Goal: Complete application form

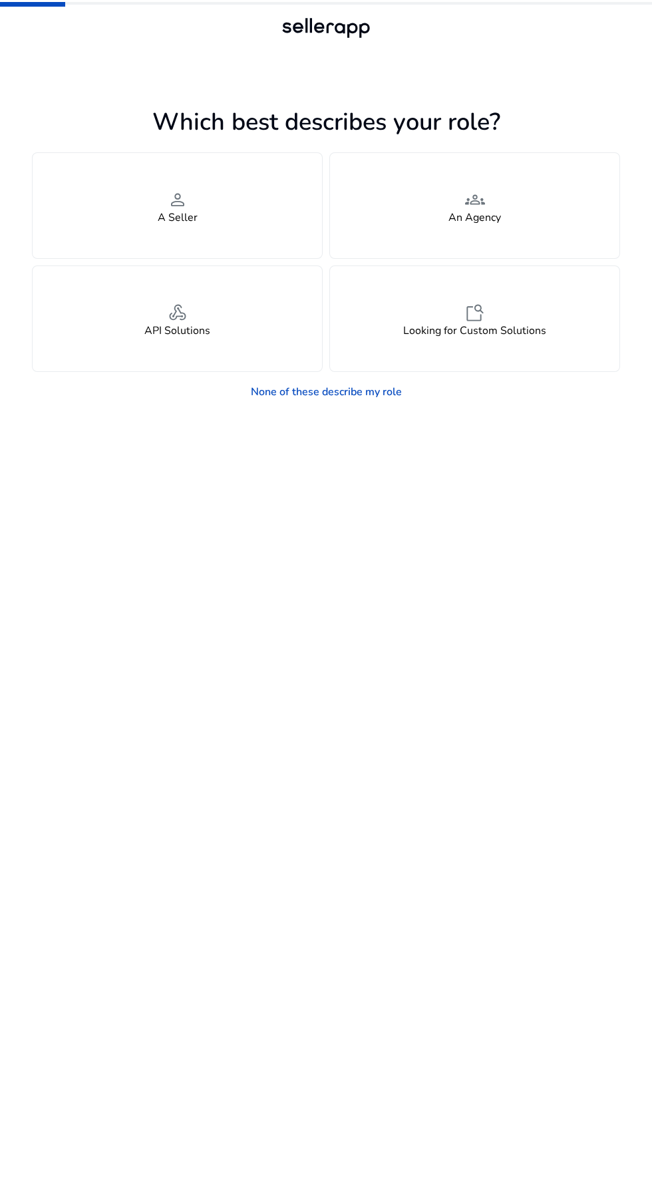
click at [255, 230] on div "person A Seller" at bounding box center [178, 205] width 290 height 105
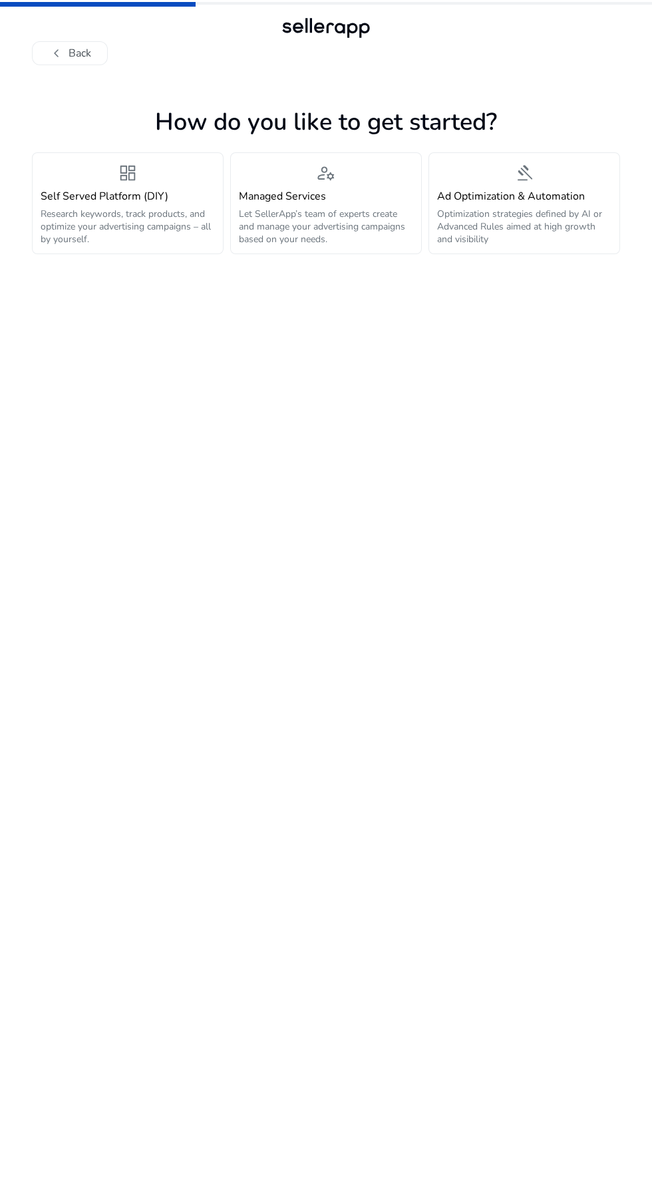
click at [350, 234] on p "Let SellerApp’s team of experts create and manage your advertising campaigns ba…" at bounding box center [326, 227] width 174 height 38
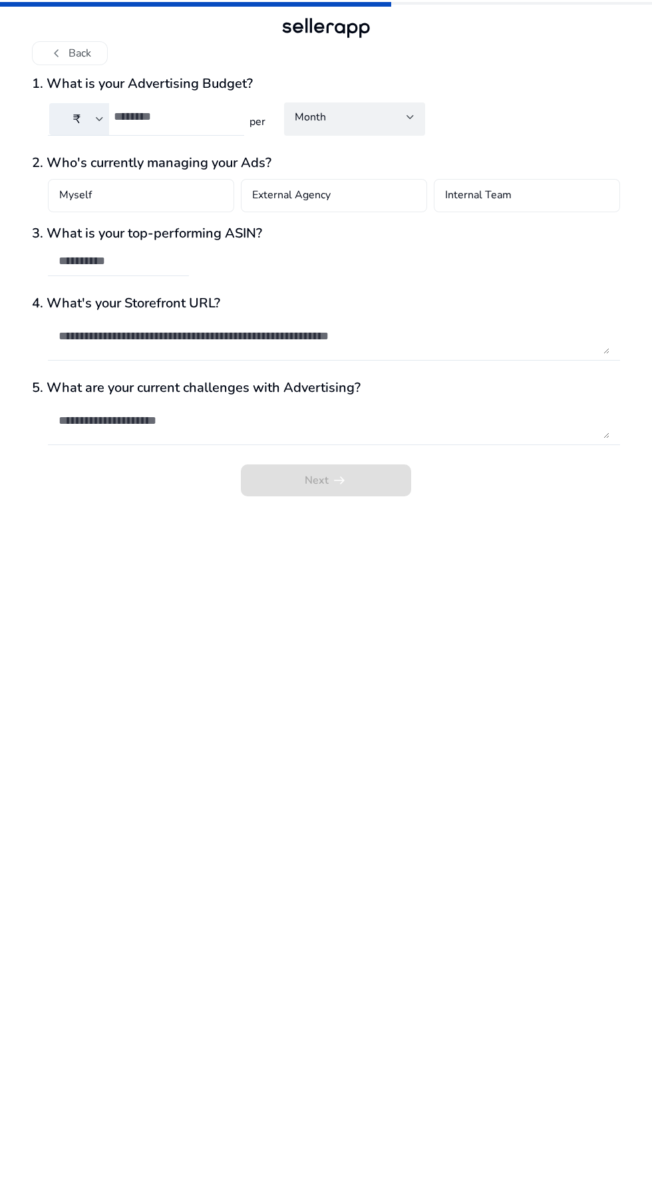
click at [212, 113] on input "number" at bounding box center [174, 116] width 120 height 15
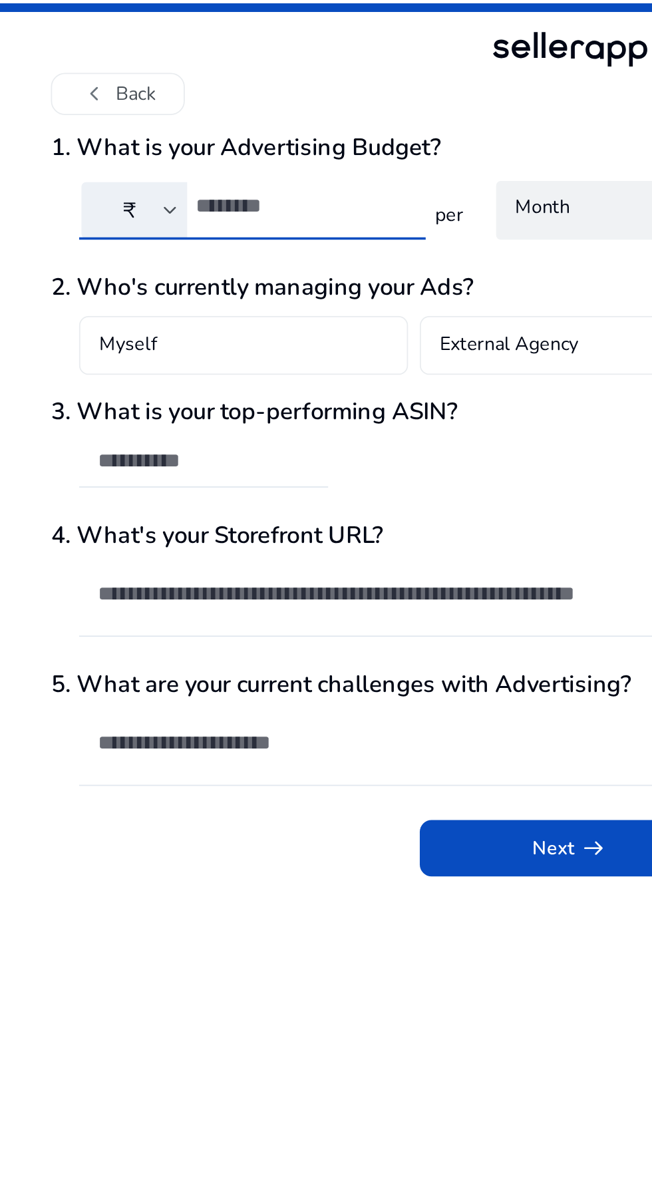
type input "***"
click at [341, 131] on div "Month" at bounding box center [355, 116] width 120 height 29
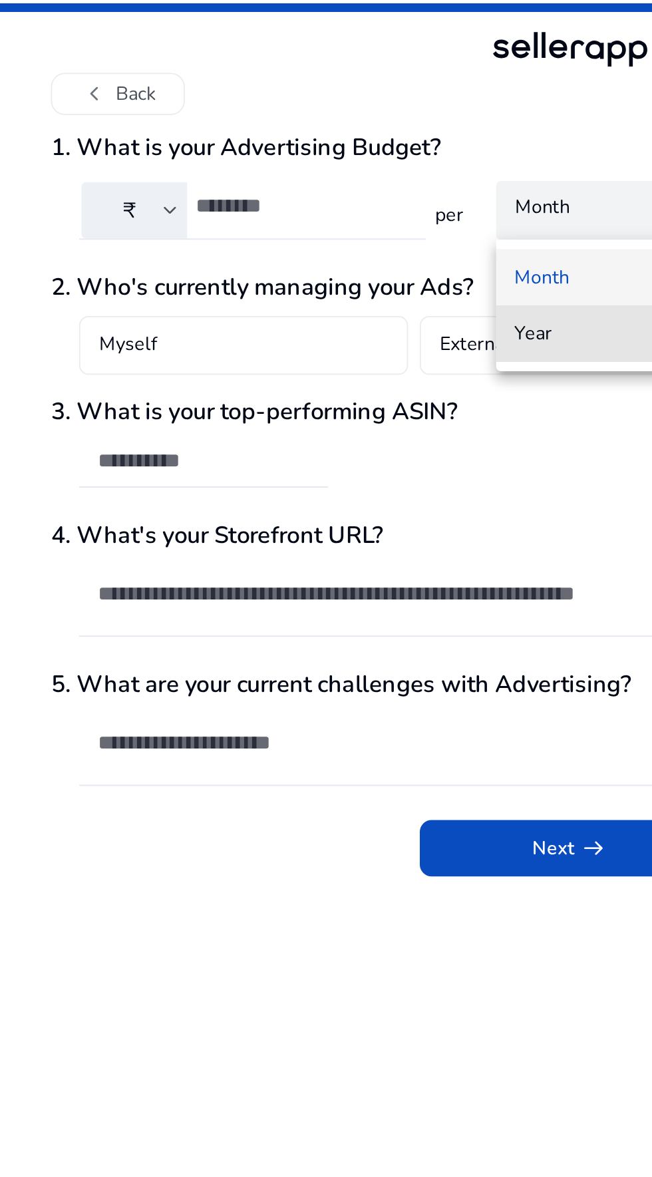
click at [341, 198] on mat-option "Year" at bounding box center [354, 189] width 141 height 32
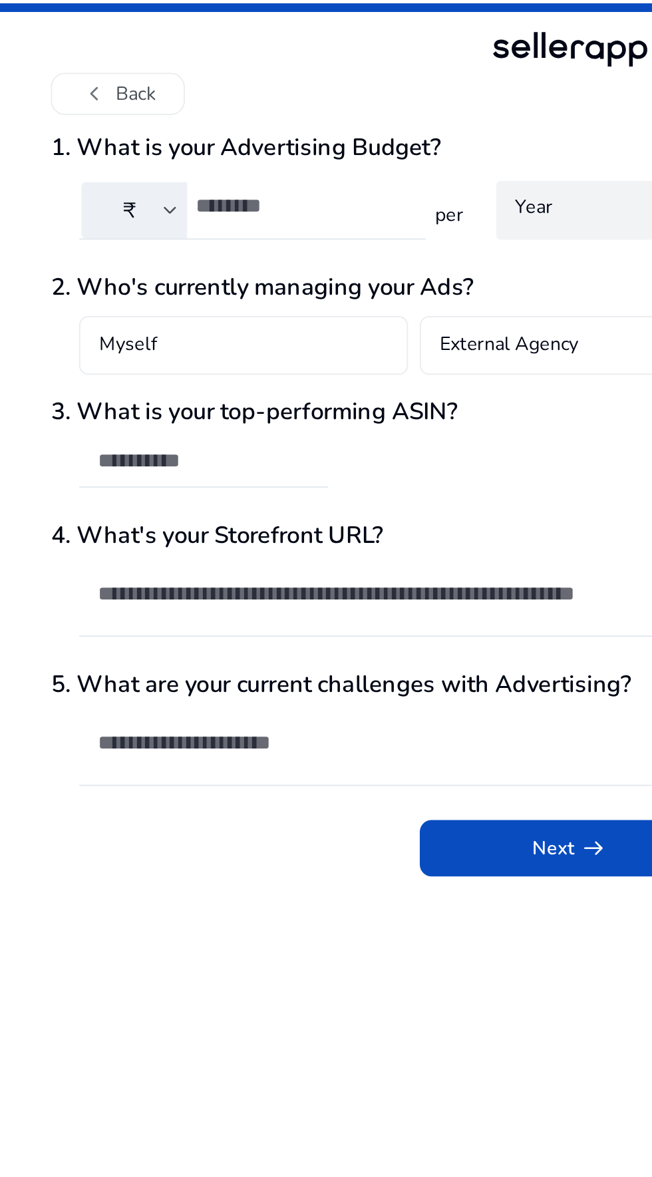
click at [199, 202] on div "Myself" at bounding box center [141, 195] width 186 height 33
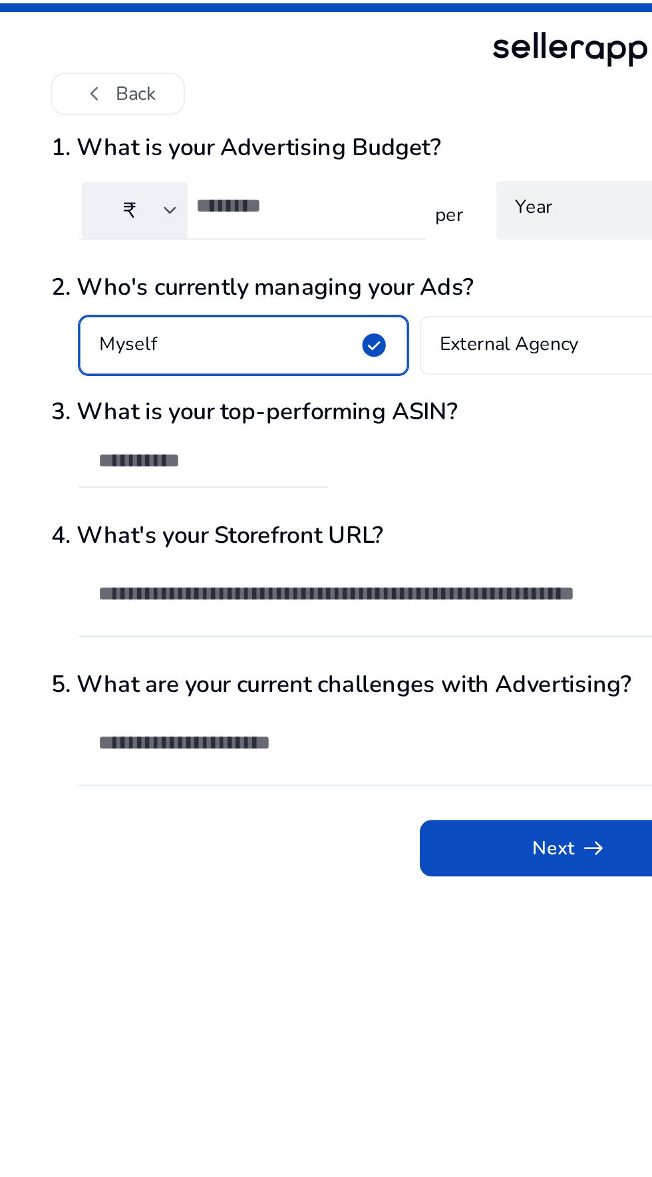
click at [314, 198] on h4 "External Agency" at bounding box center [291, 196] width 79 height 16
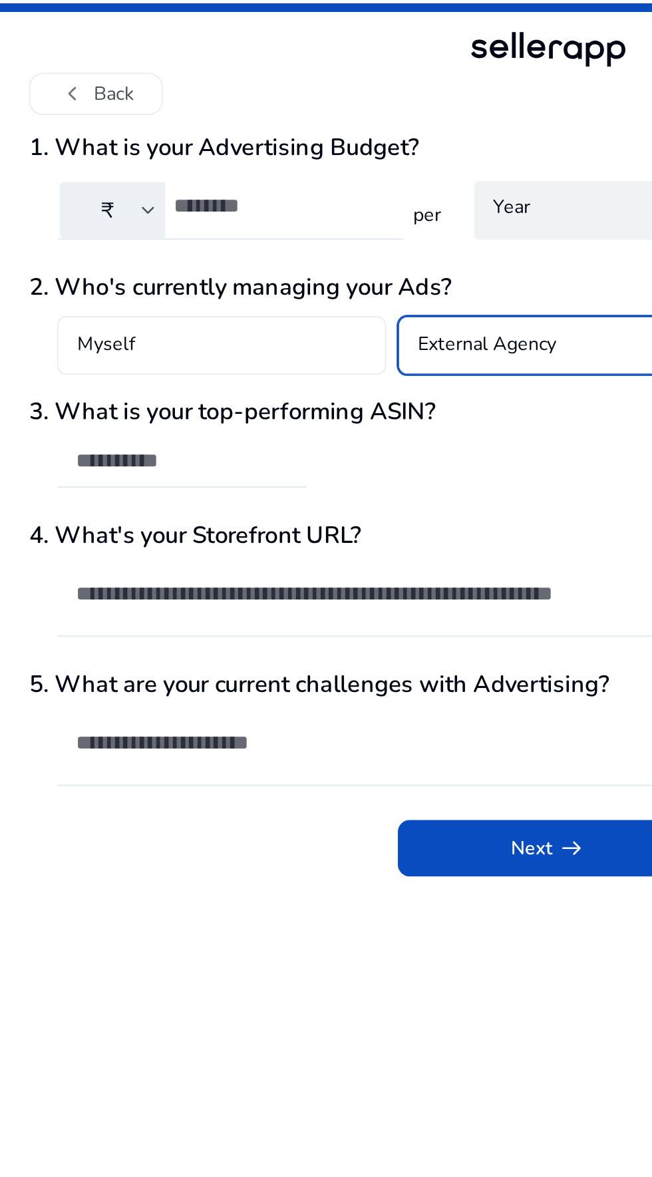
click at [190, 208] on div "Myself" at bounding box center [141, 195] width 186 height 33
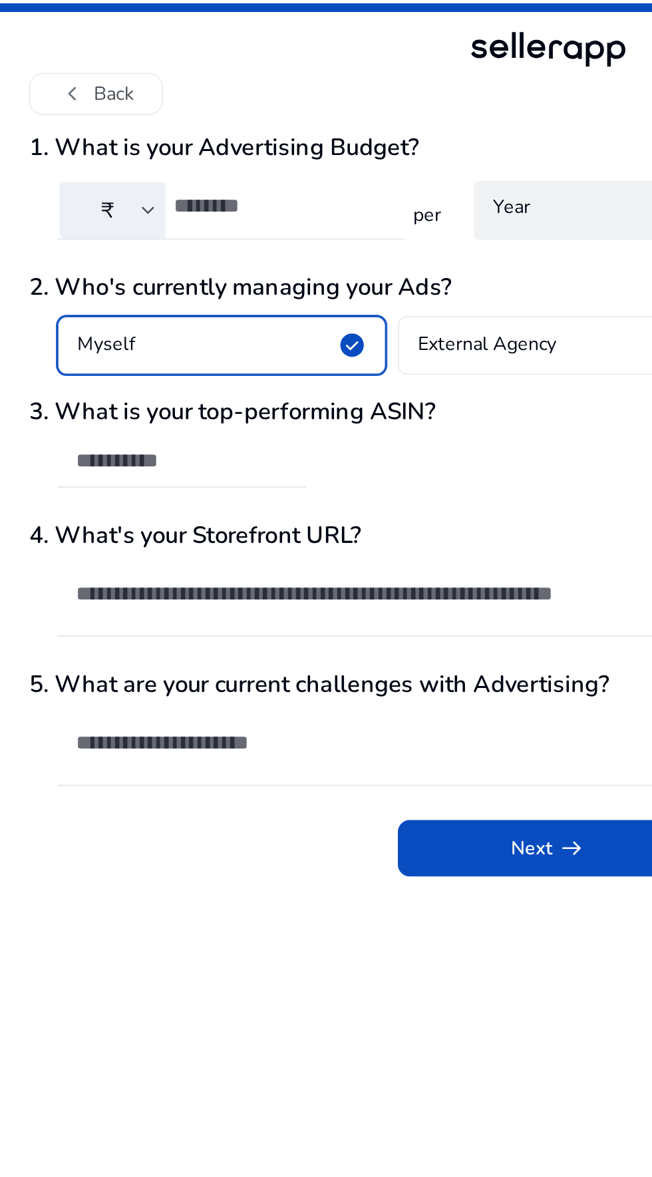
click at [156, 268] on input "text" at bounding box center [119, 261] width 120 height 15
